Goal: Task Accomplishment & Management: Manage account settings

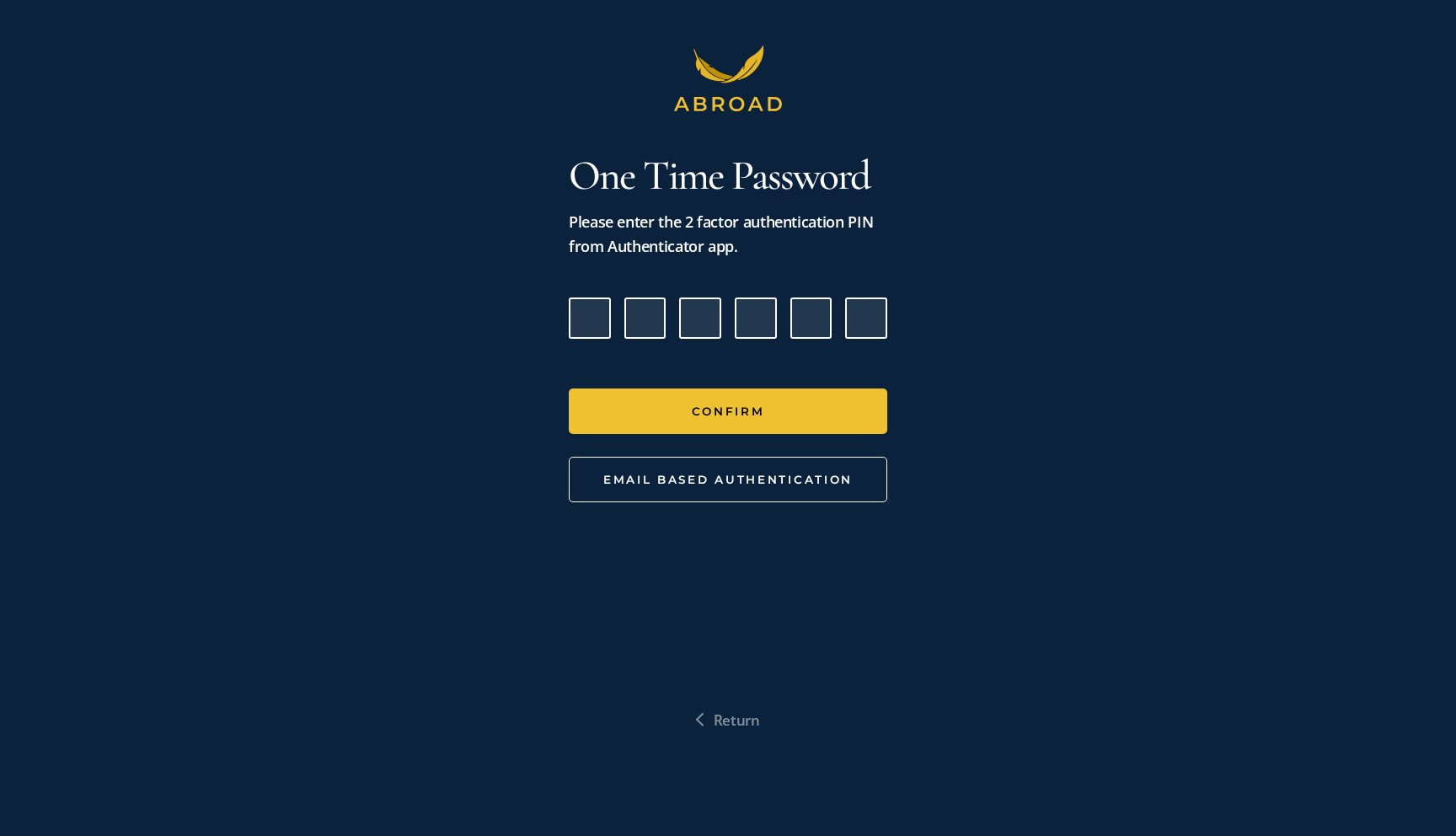
click at [589, 320] on input "Please enter verification code. Digit 1" at bounding box center [590, 318] width 42 height 42
type input "7"
type input "3"
type input "2"
type input "4"
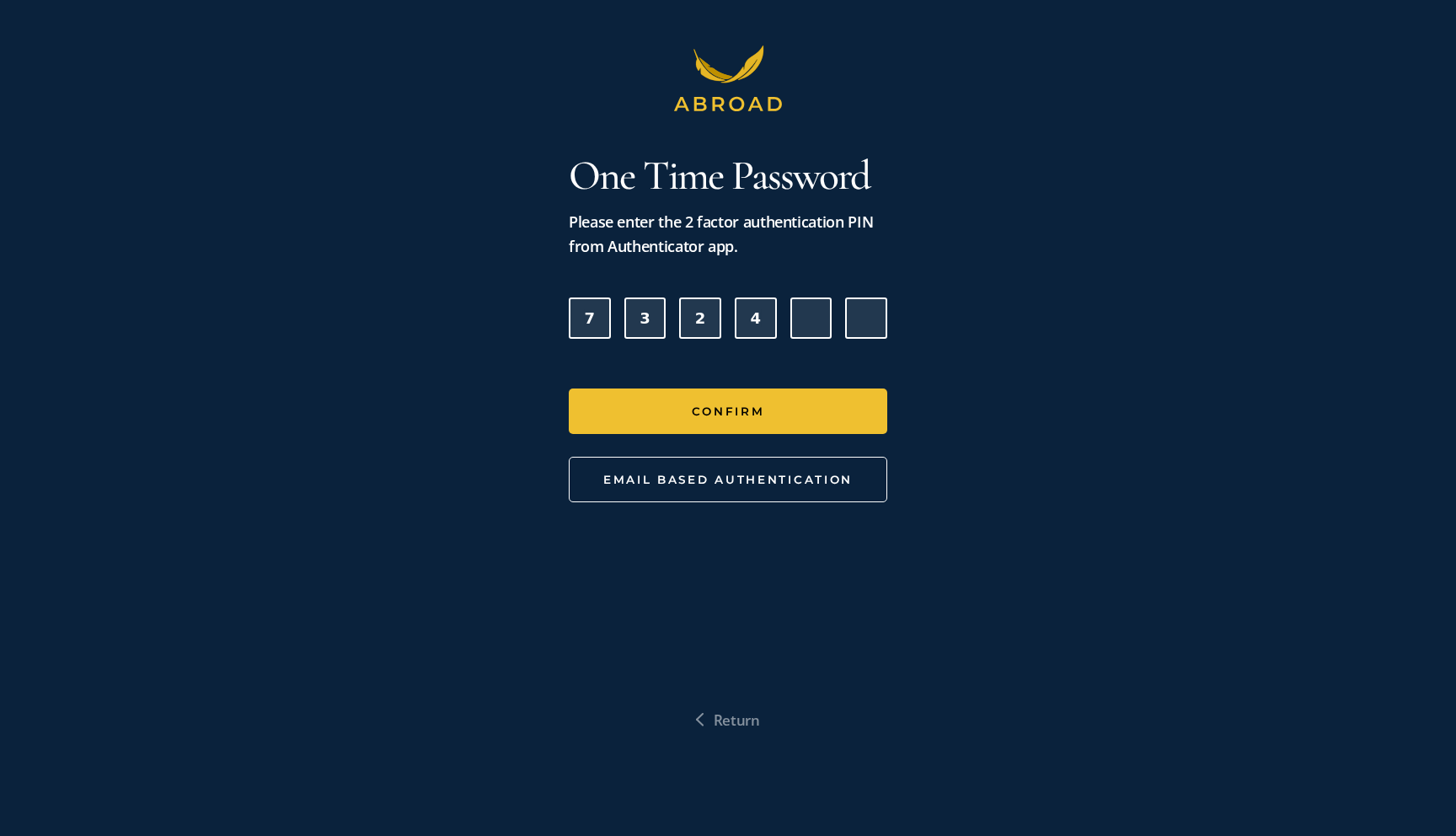
type input "4"
click at [569, 388] on button "Confirm" at bounding box center [728, 411] width 318 height 46
